Goal: Transaction & Acquisition: Book appointment/travel/reservation

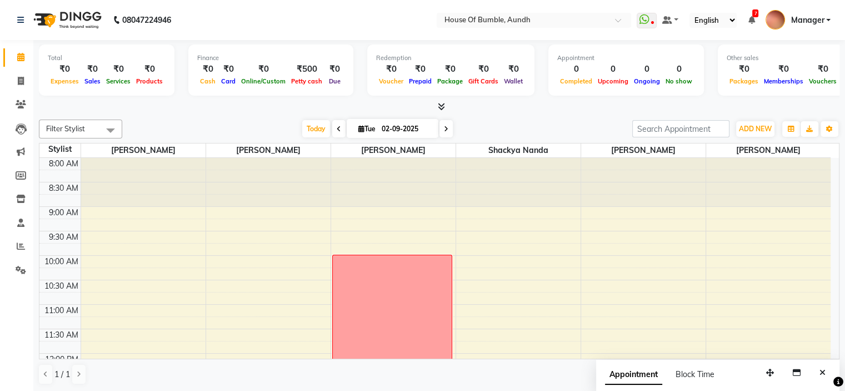
scroll to position [213, 0]
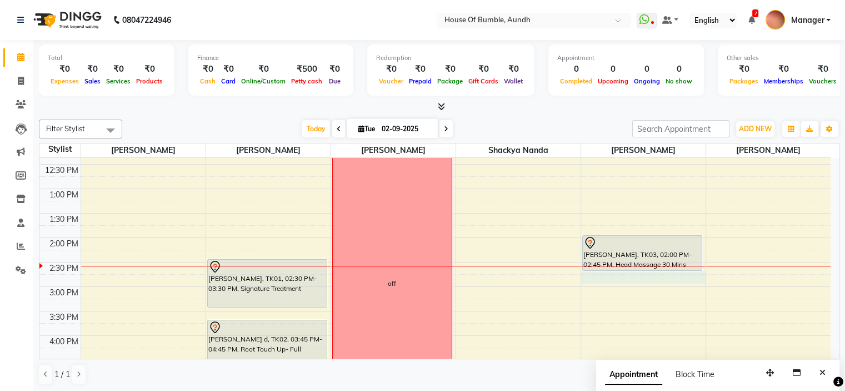
click at [600, 271] on div "8:00 AM 8:30 AM 9:00 AM 9:30 AM 10:00 AM 10:30 AM 11:00 AM 11:30 AM 12:00 PM 12…" at bounding box center [434, 261] width 791 height 635
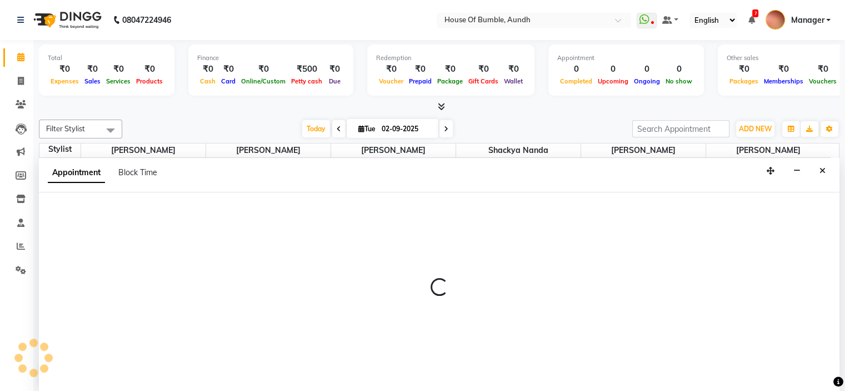
scroll to position [0, 0]
select select "7792"
select select "885"
select select "tentative"
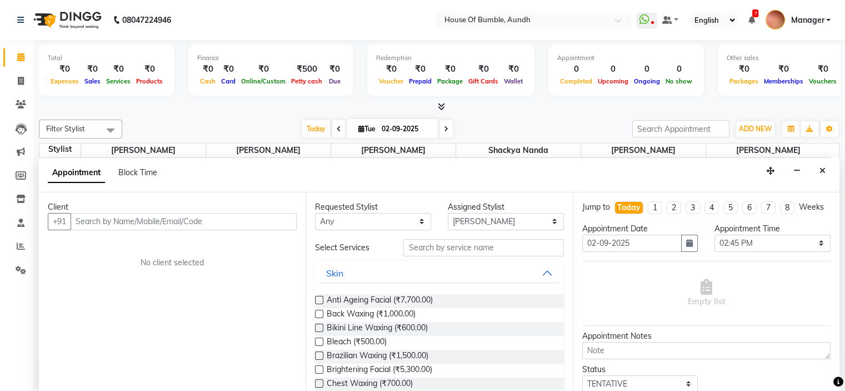
click at [273, 224] on input "text" at bounding box center [184, 221] width 226 height 17
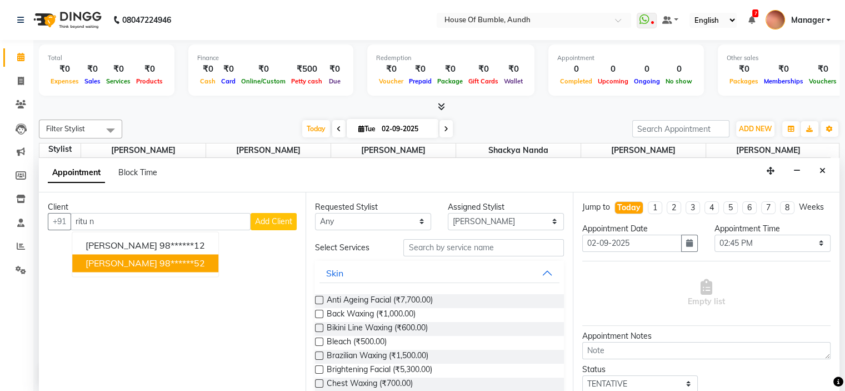
click at [173, 260] on ngb-highlight "98******52" at bounding box center [183, 262] width 46 height 11
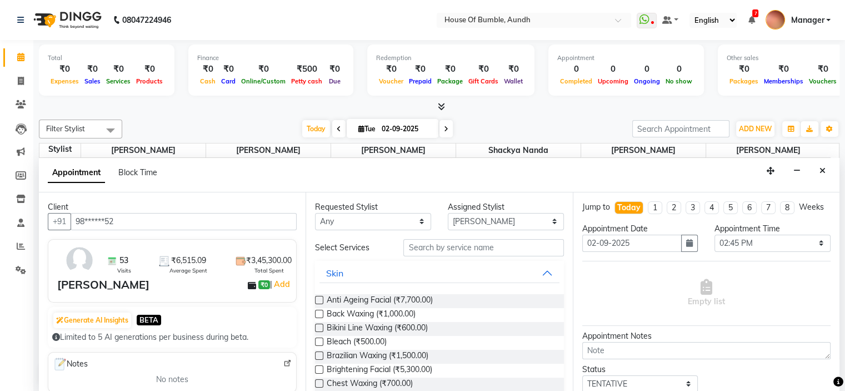
type input "98******52"
click at [472, 248] on input "text" at bounding box center [484, 247] width 160 height 17
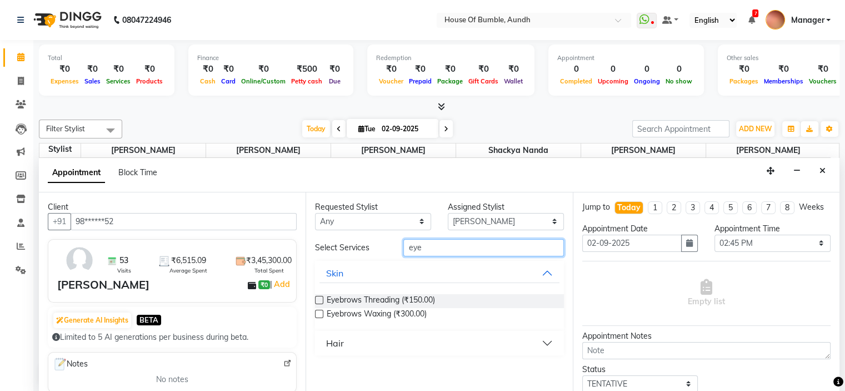
type input "eye"
click at [447, 300] on div "Eyebrows Threading (₹150.00)" at bounding box center [439, 301] width 248 height 14
click at [318, 296] on label at bounding box center [319, 300] width 8 height 8
click at [318, 297] on input "checkbox" at bounding box center [318, 300] width 7 height 7
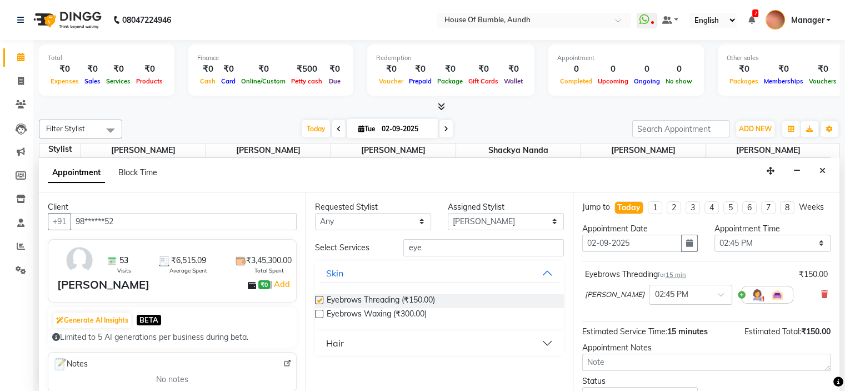
checkbox input "false"
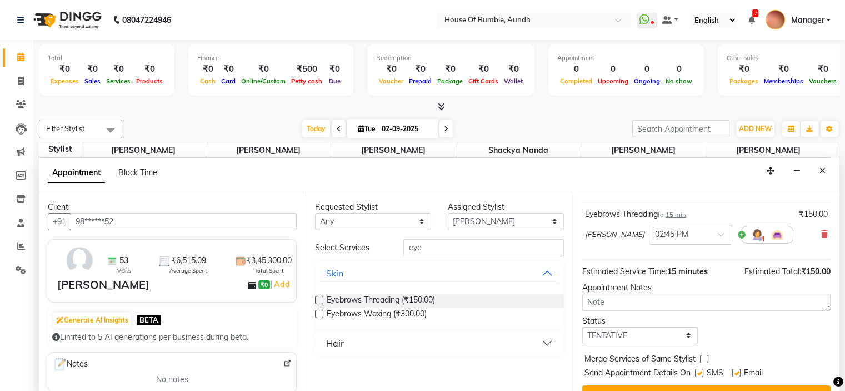
scroll to position [92, 0]
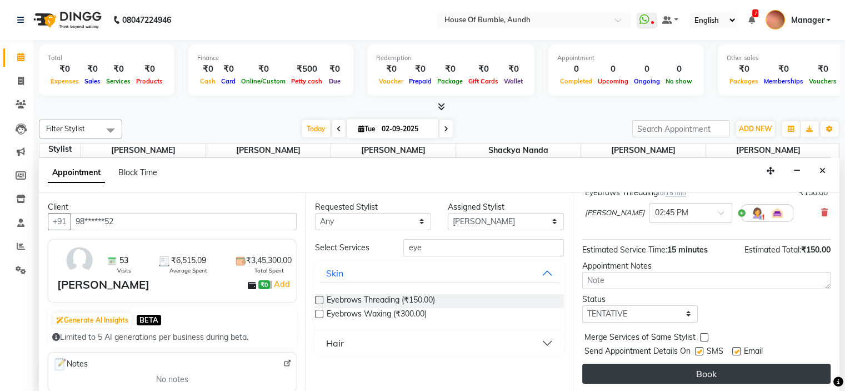
click at [630, 366] on button "Book" at bounding box center [706, 373] width 248 height 20
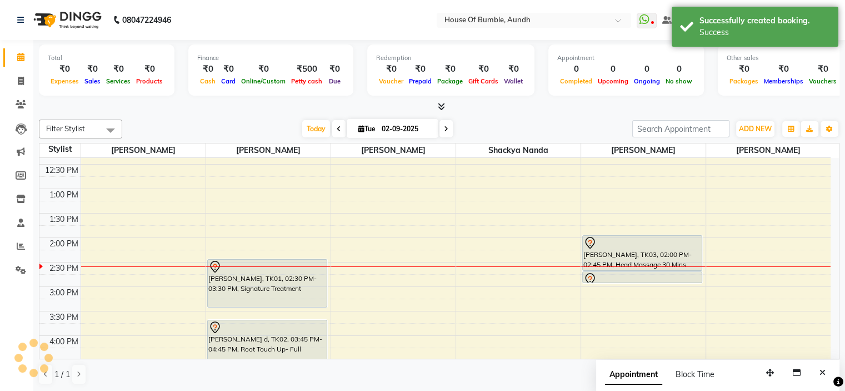
scroll to position [0, 0]
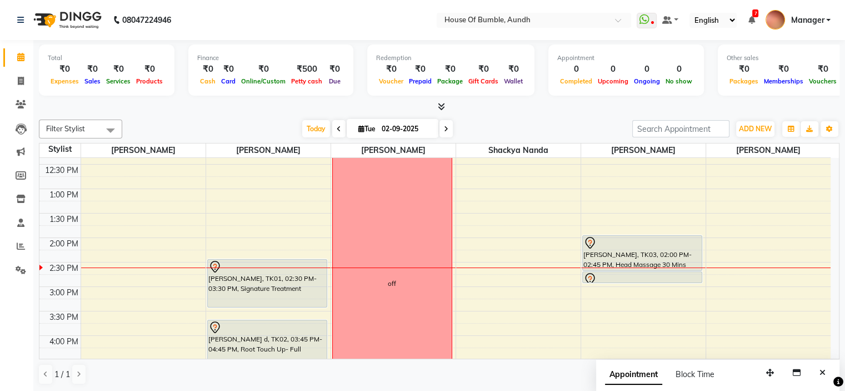
click at [589, 283] on div "8:00 AM 8:30 AM 9:00 AM 9:30 AM 10:00 AM 10:30 AM 11:00 AM 11:30 AM 12:00 PM 12…" at bounding box center [434, 261] width 791 height 635
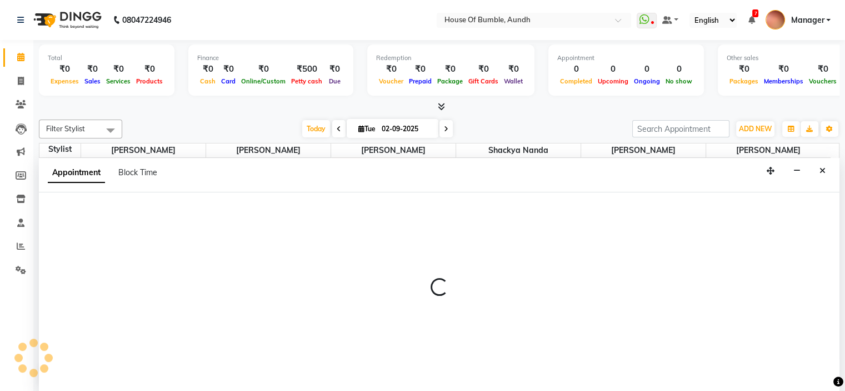
select select "7792"
select select "900"
select select "tentative"
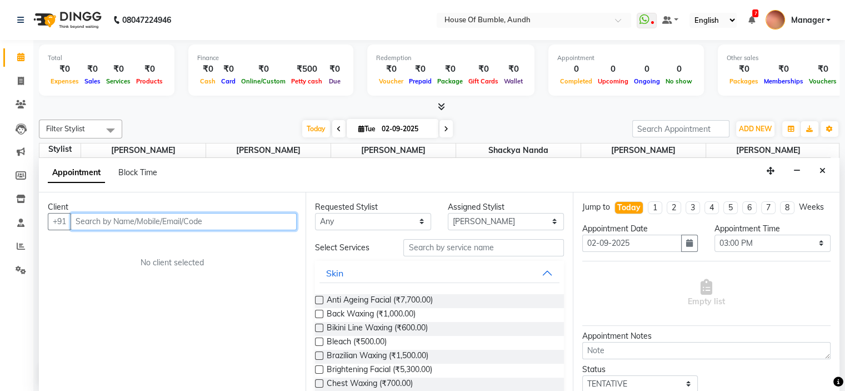
click at [223, 222] on input "text" at bounding box center [184, 221] width 226 height 17
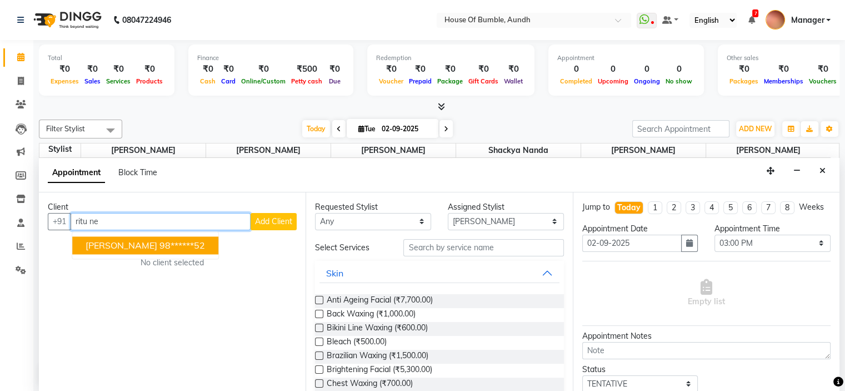
click at [160, 244] on ngb-highlight "98******52" at bounding box center [183, 245] width 46 height 11
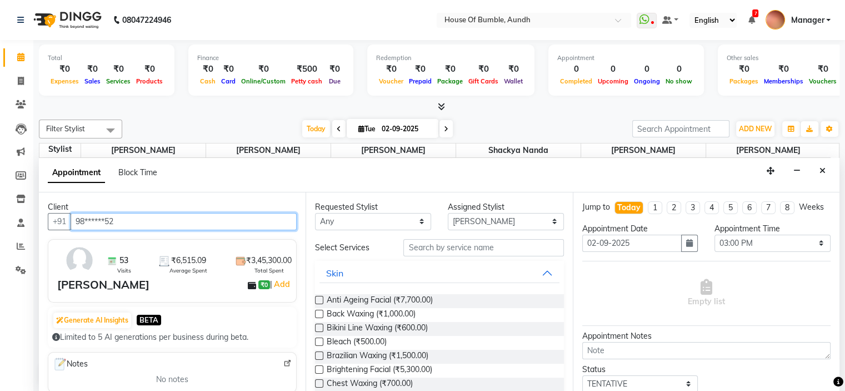
type input "98******52"
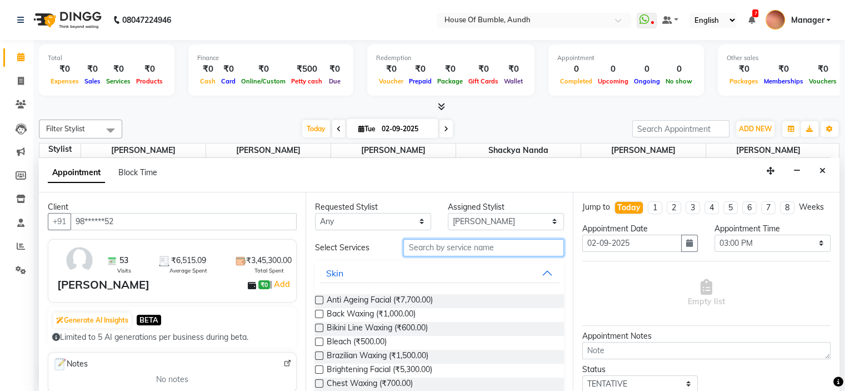
click at [485, 245] on input "text" at bounding box center [484, 247] width 160 height 17
type input "sp"
